Goal: Book appointment/travel/reservation

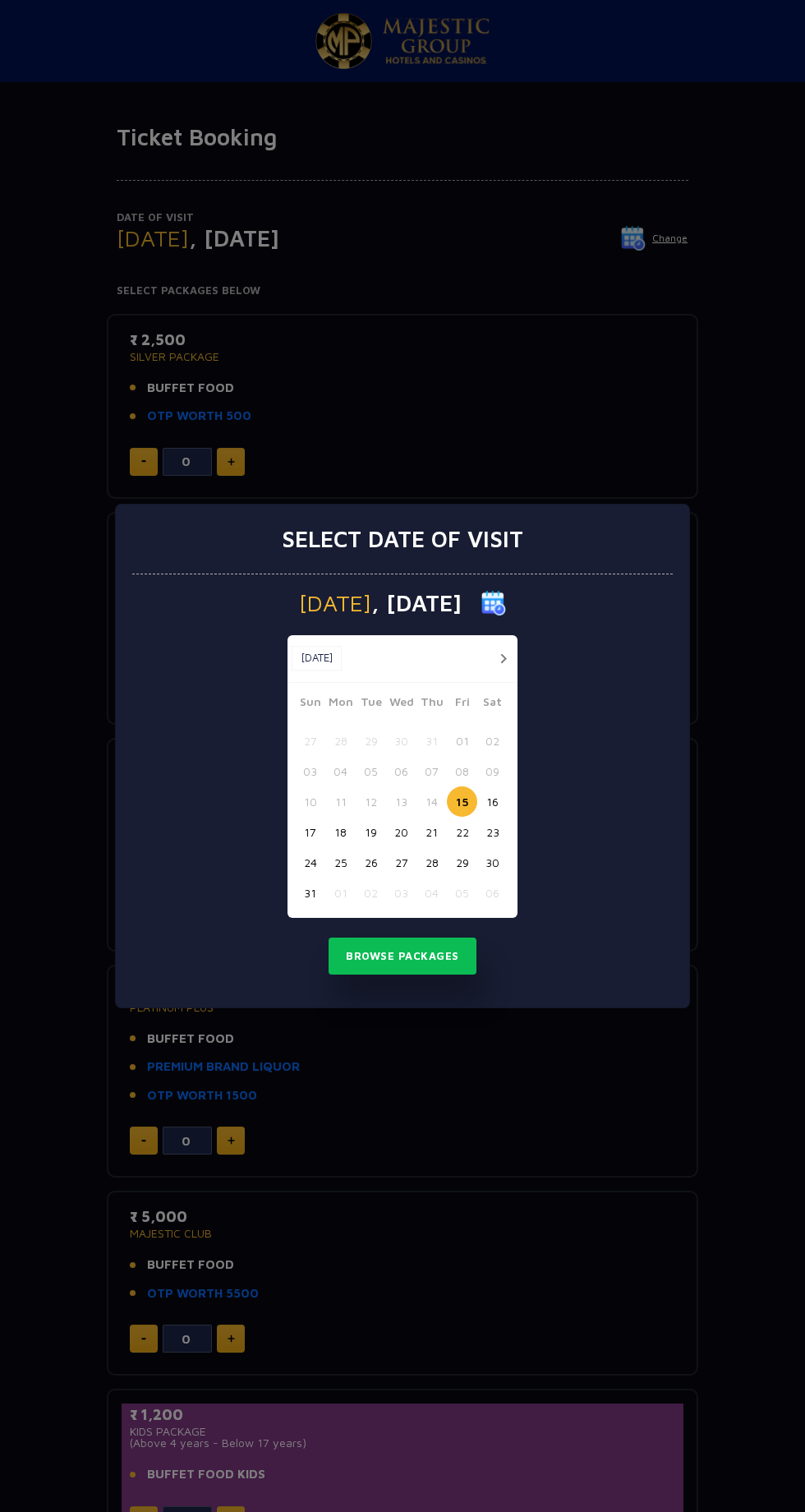
click at [340, 832] on button "18" at bounding box center [341, 832] width 31 height 31
click at [425, 954] on button "Browse Packages" at bounding box center [402, 956] width 148 height 38
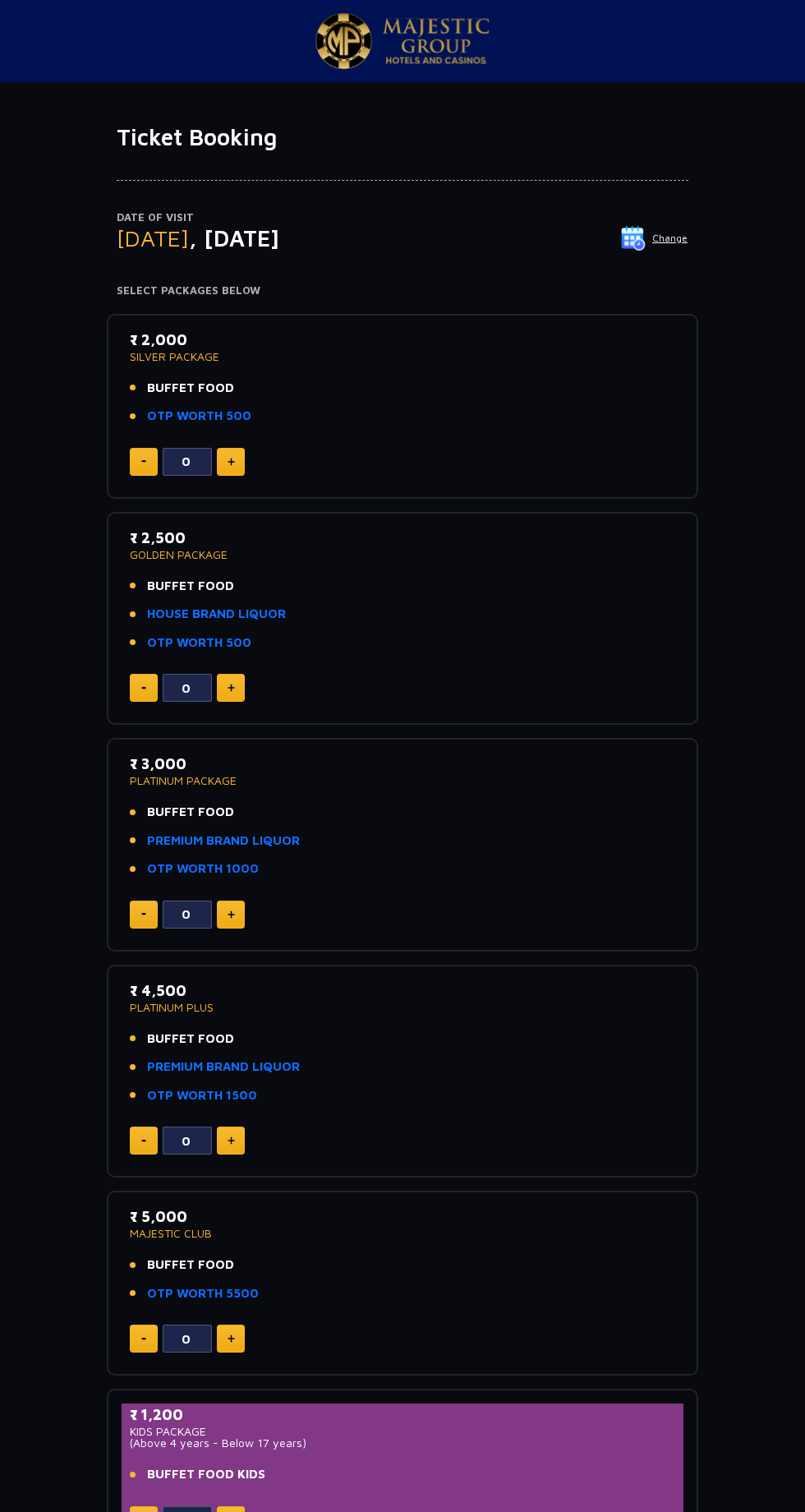
click at [642, 238] on img at bounding box center [634, 239] width 25 height 25
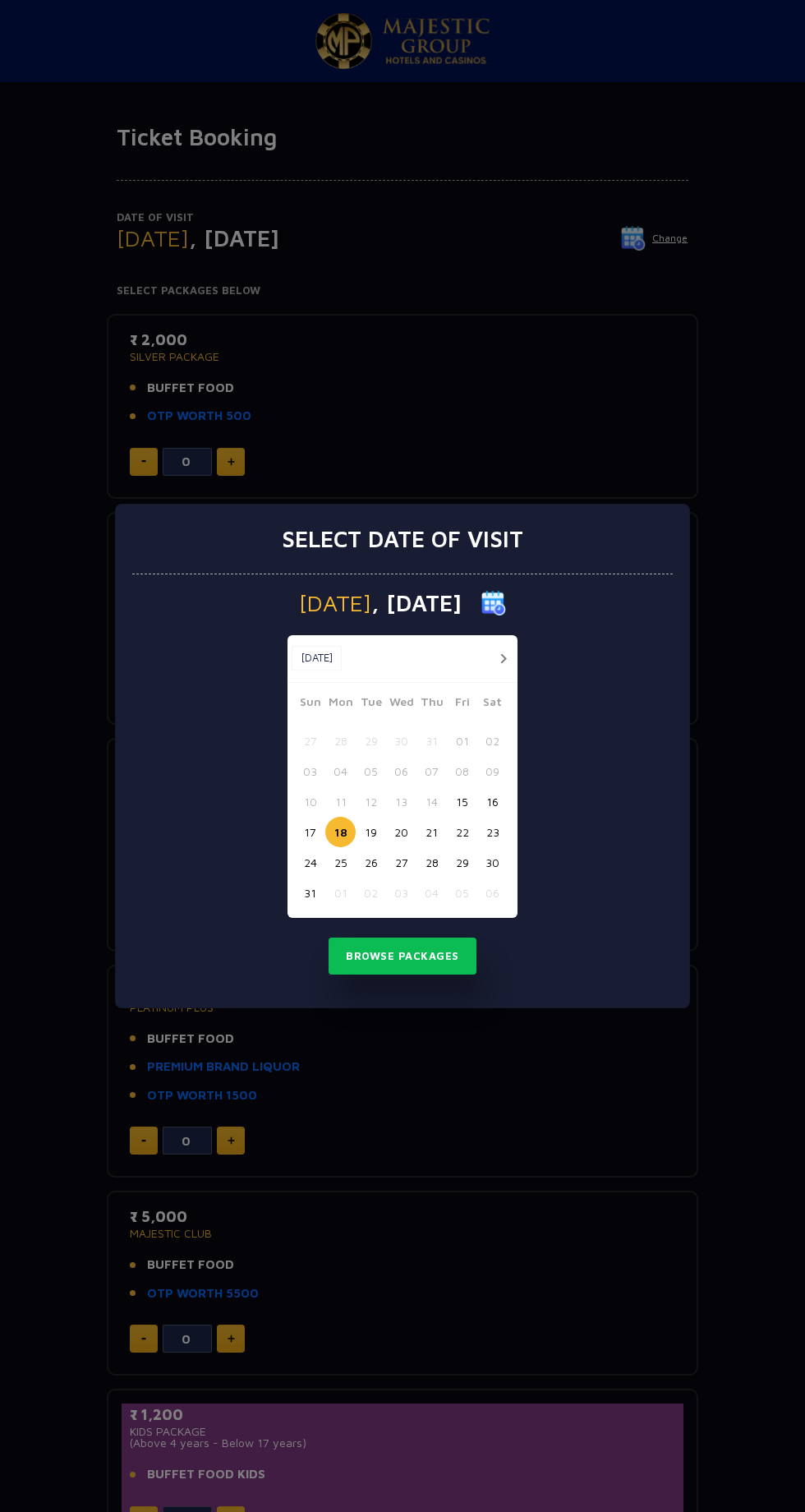
click at [310, 832] on button "17" at bounding box center [310, 832] width 31 height 31
click at [428, 957] on button "Browse Packages" at bounding box center [402, 956] width 148 height 38
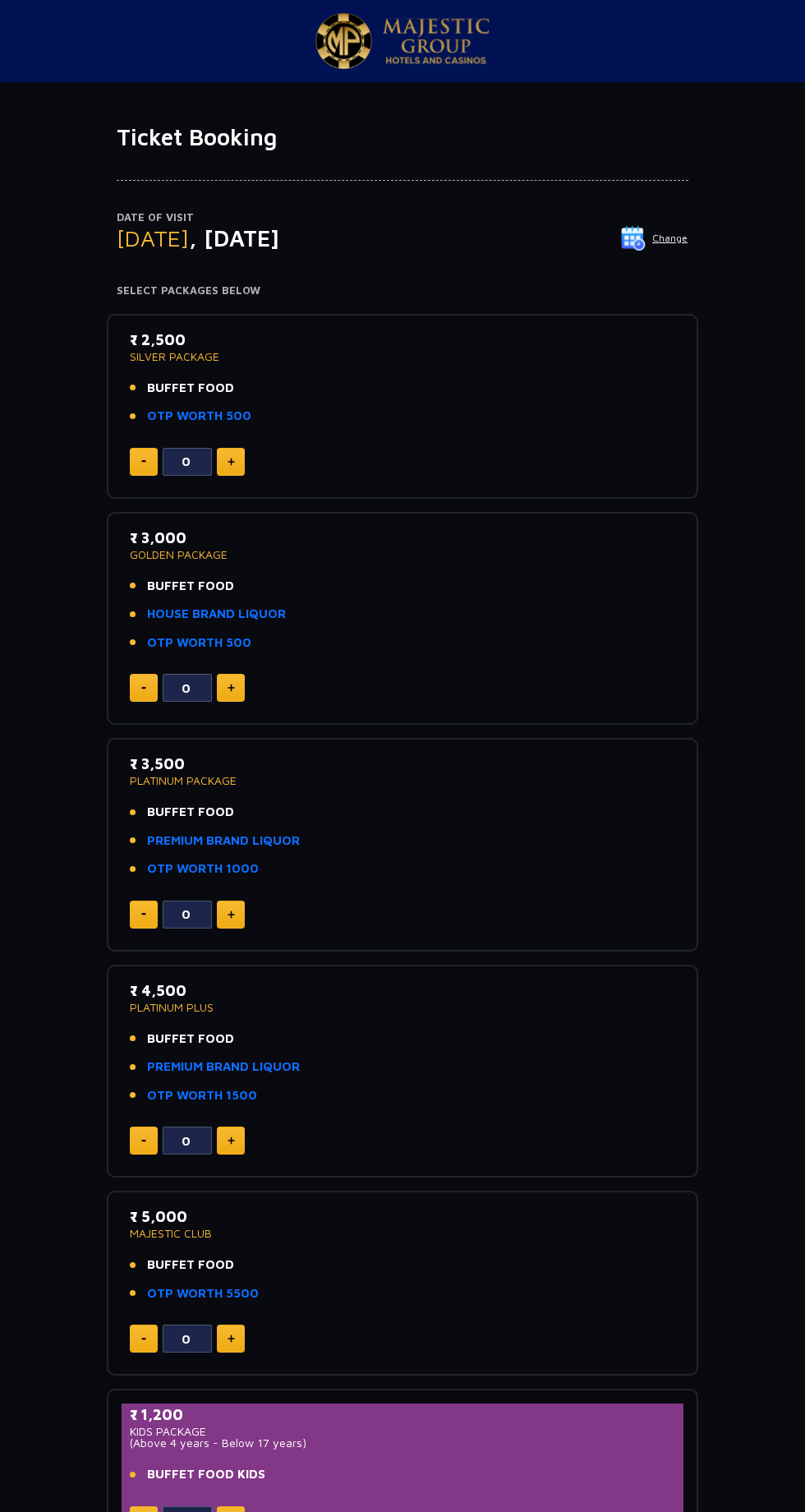
click at [231, 461] on img at bounding box center [231, 461] width 8 height 9
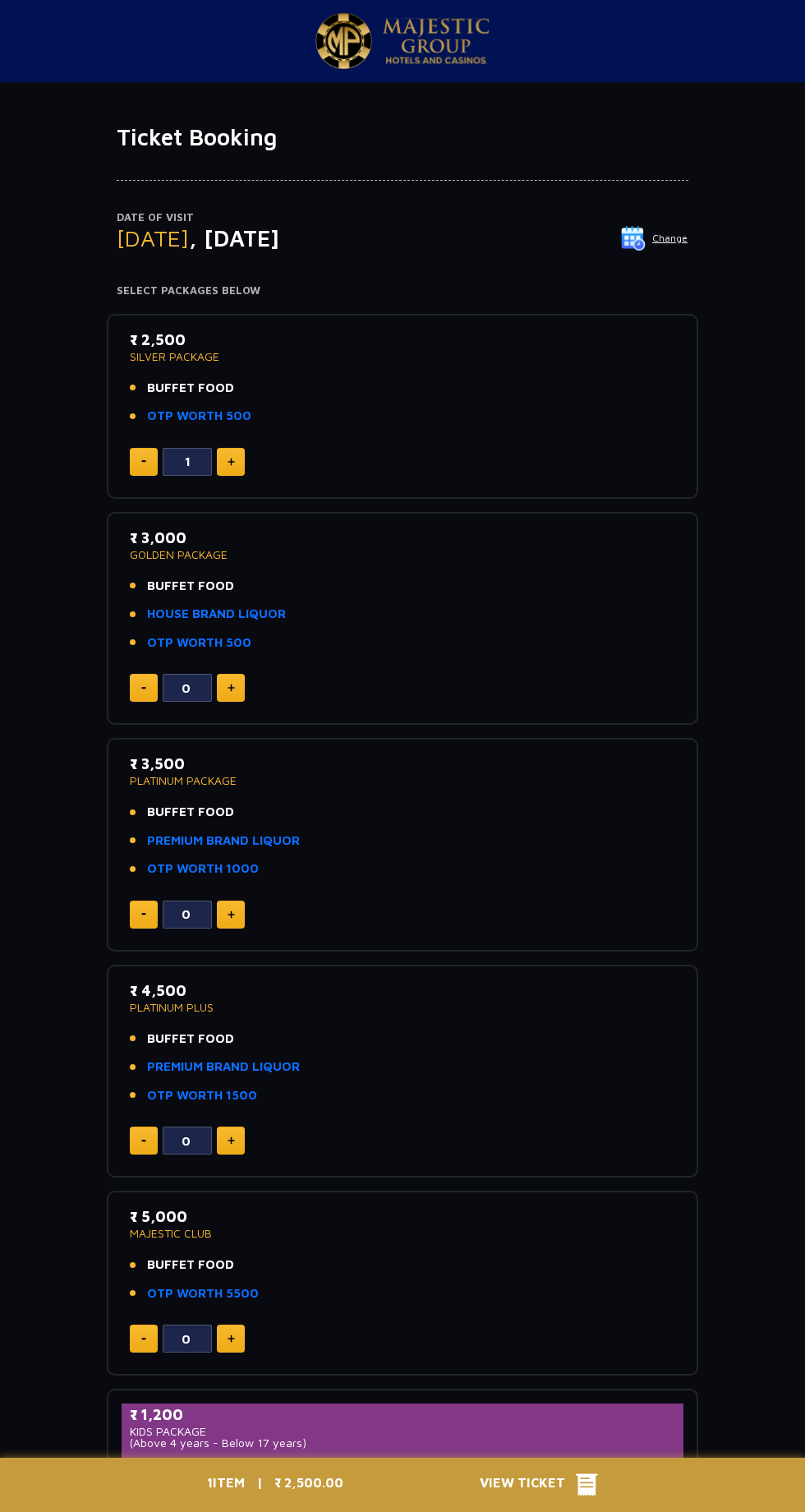
click at [231, 461] on img at bounding box center [231, 461] width 8 height 9
type input "3"
click at [641, 238] on img at bounding box center [634, 239] width 25 height 25
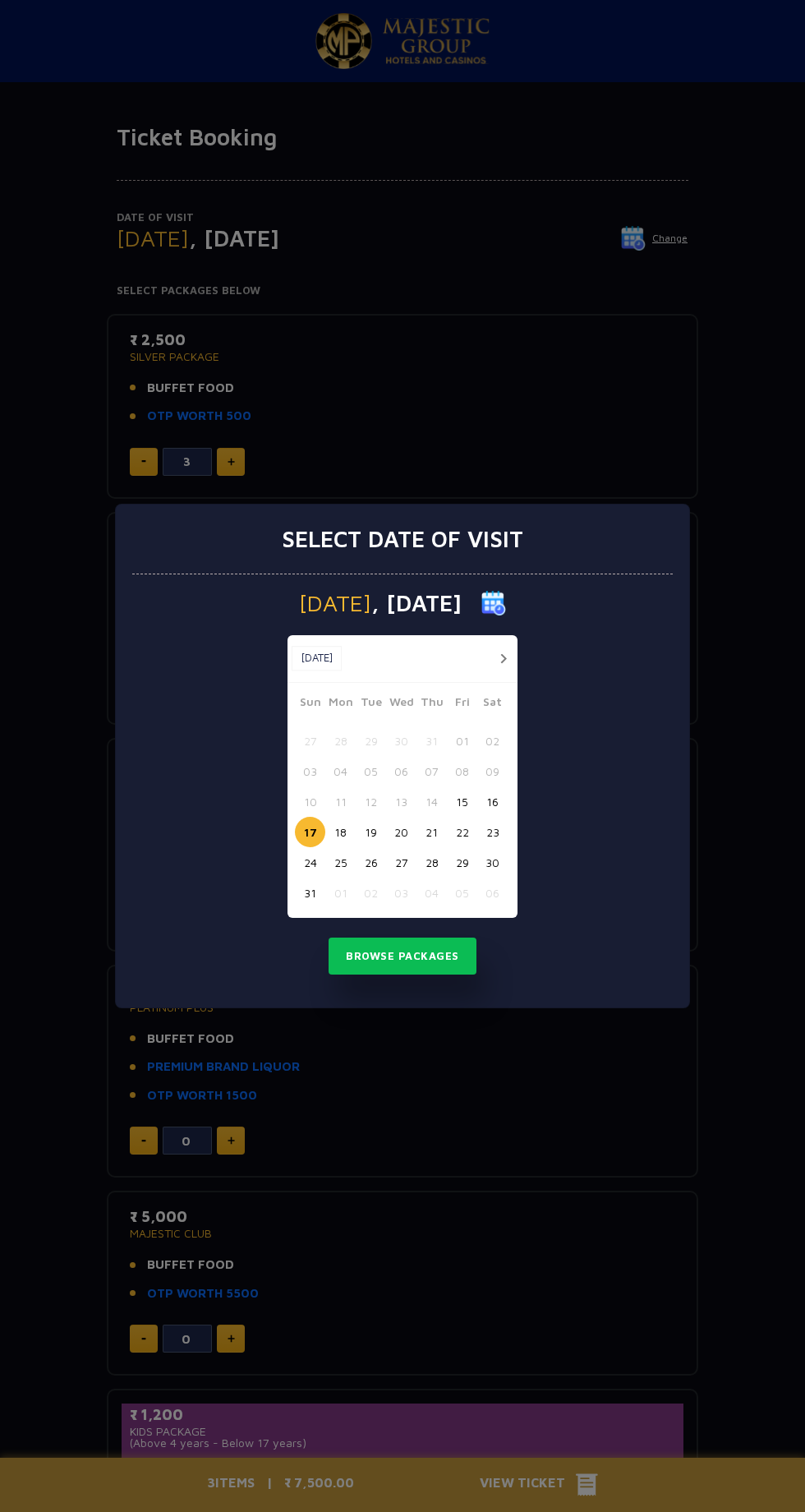
click at [345, 834] on button "18" at bounding box center [341, 832] width 31 height 31
click at [428, 961] on button "Browse Packages" at bounding box center [402, 956] width 148 height 38
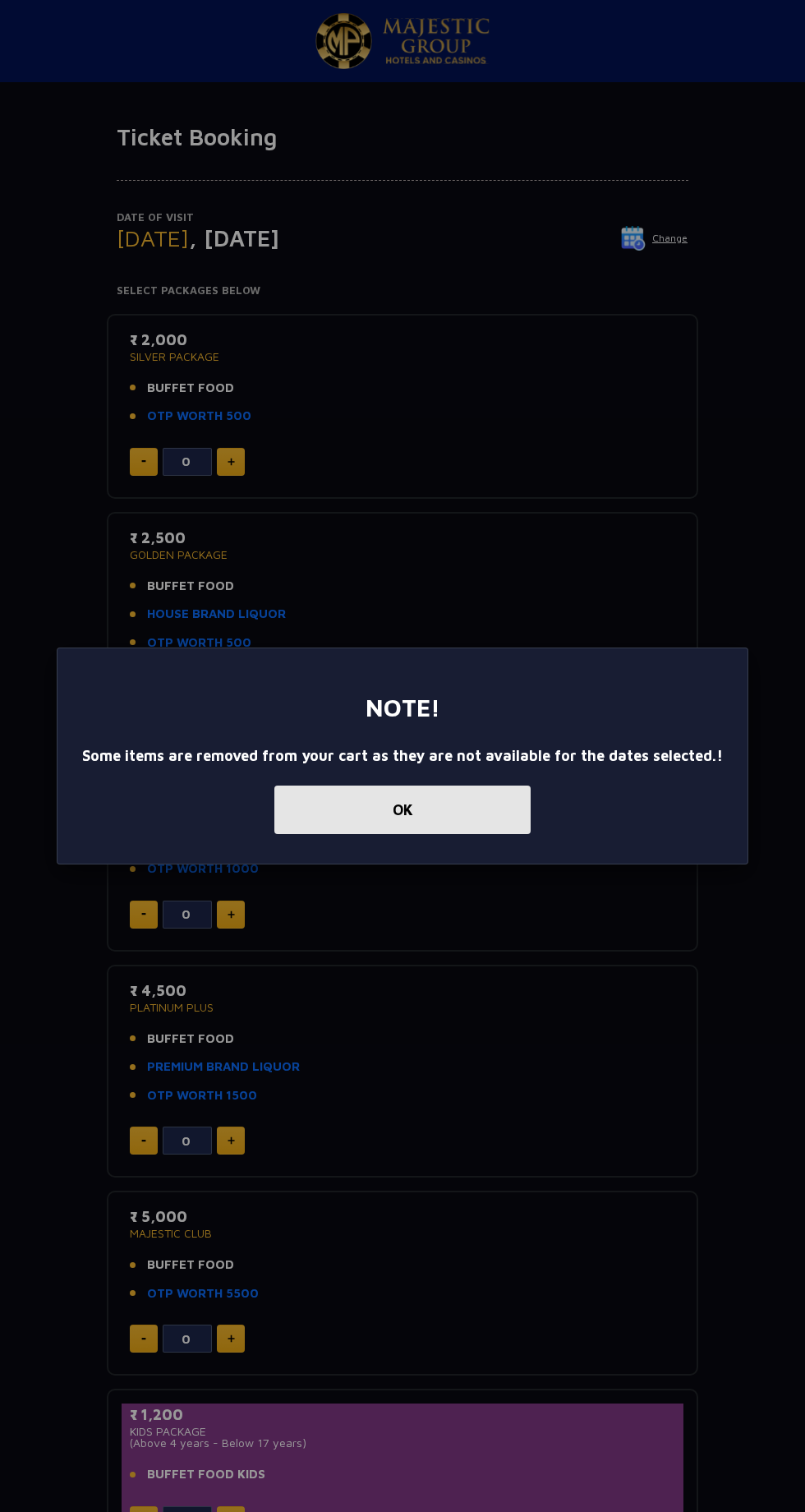
click at [428, 816] on button "OK" at bounding box center [402, 810] width 256 height 48
